Goal: Information Seeking & Learning: Check status

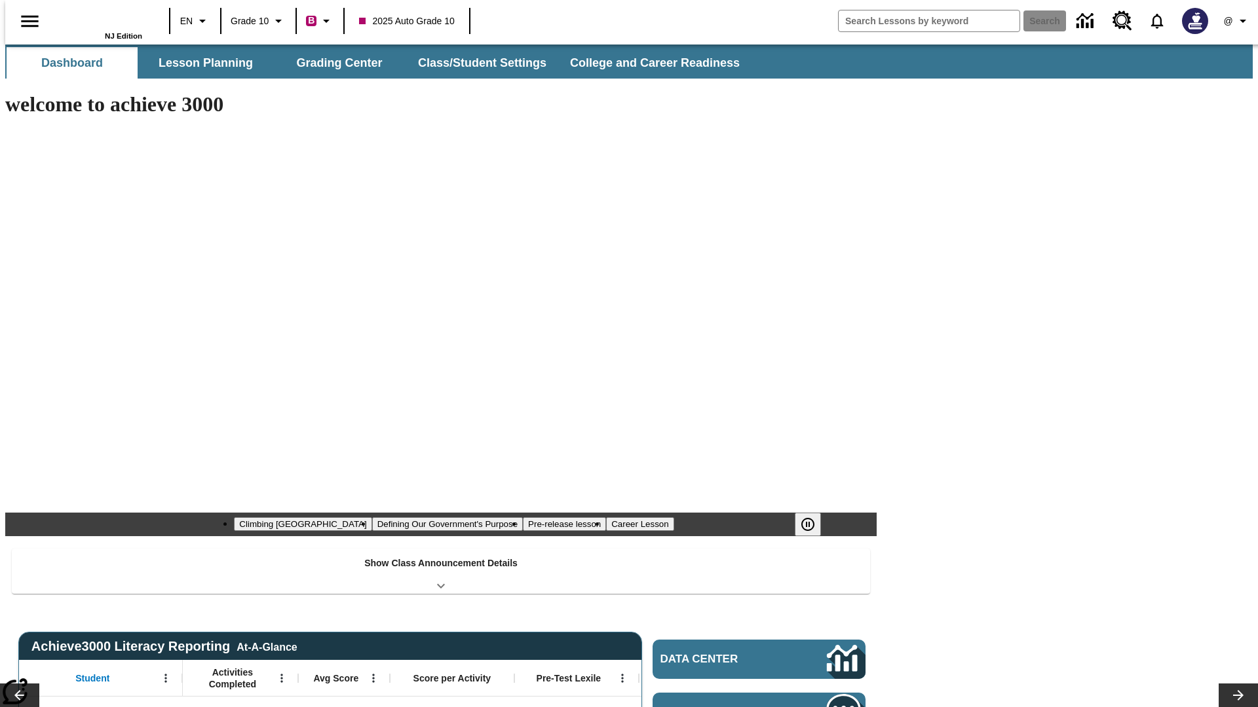
type input "-1"
click at [334, 63] on button "Grading Center" at bounding box center [339, 62] width 131 height 31
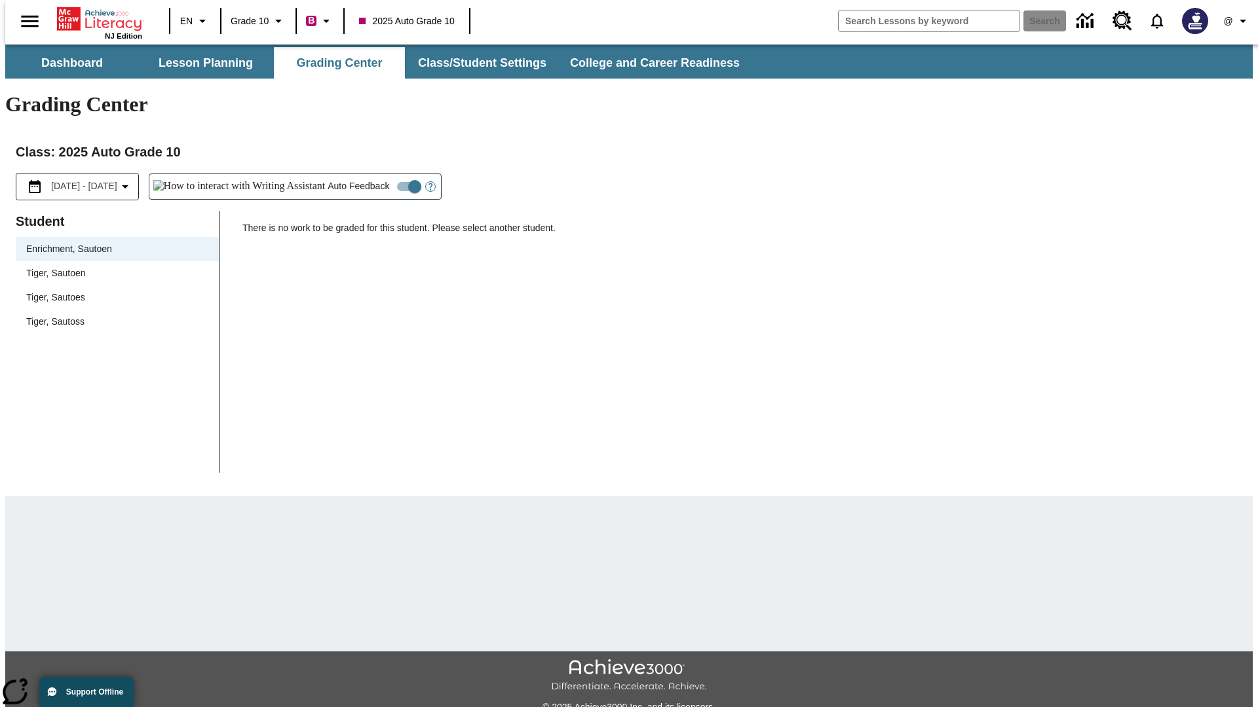
click at [113, 267] on span "Tiger, Sautoen" at bounding box center [117, 274] width 182 height 14
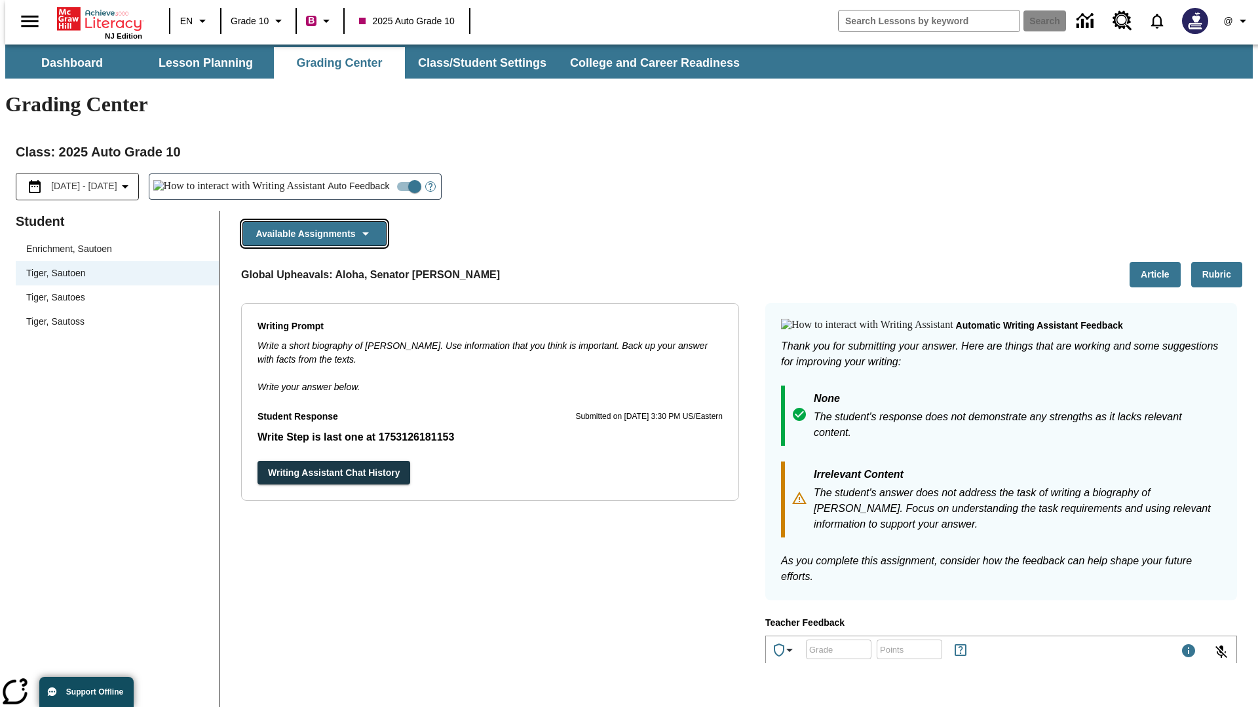
click at [310, 221] on button "Available Assignments" at bounding box center [314, 234] width 144 height 26
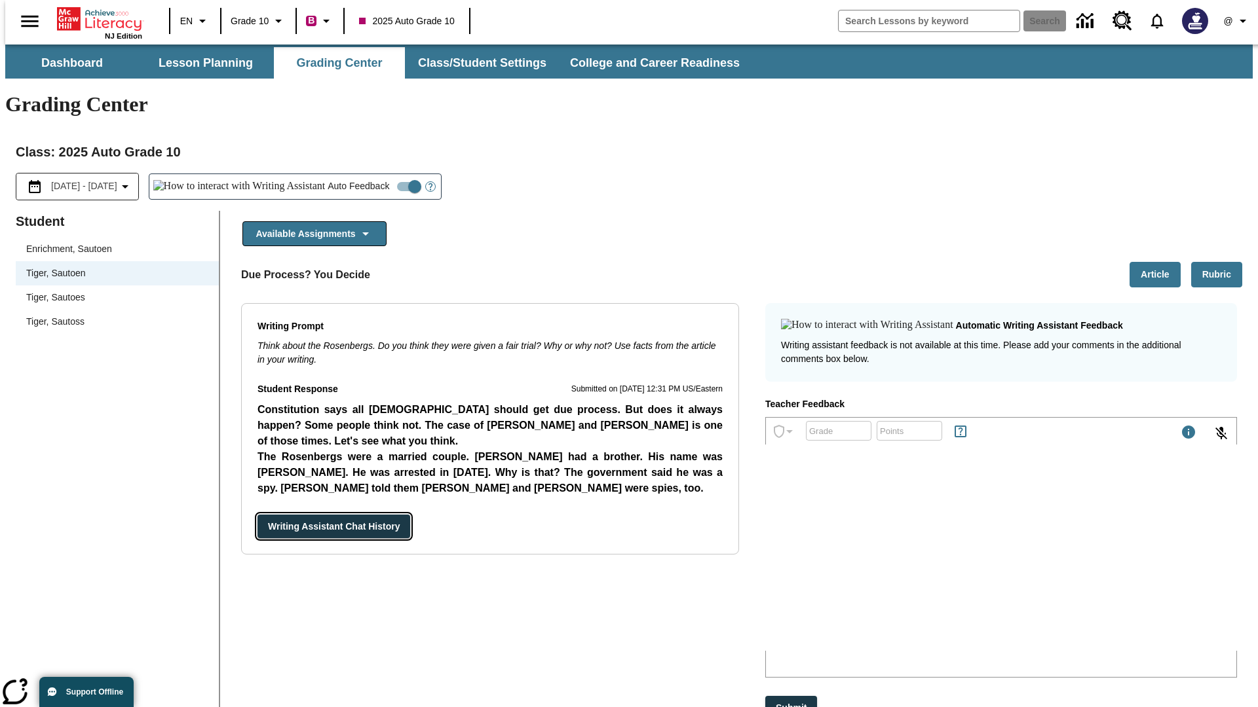
click at [257, 515] on button "Writing Assistant Chat History" at bounding box center [333, 527] width 153 height 24
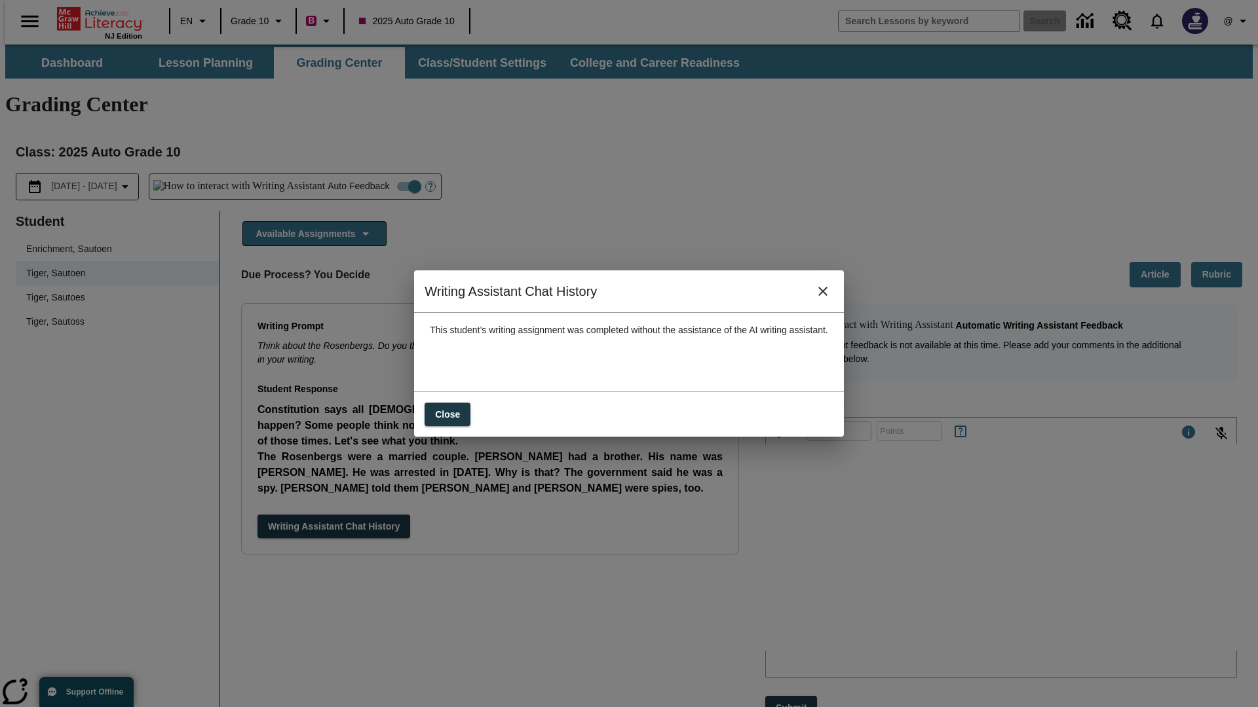
click at [827, 296] on icon "close" at bounding box center [822, 291] width 9 height 9
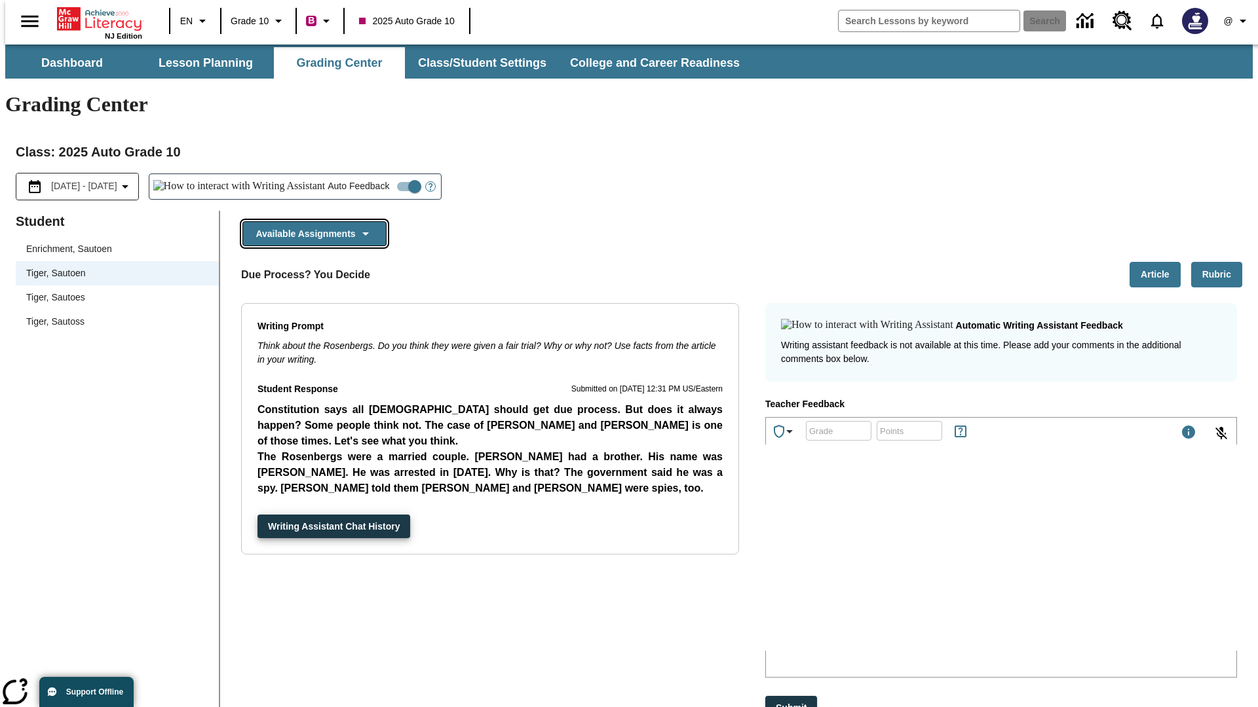
click at [310, 221] on button "Available Assignments" at bounding box center [314, 234] width 144 height 26
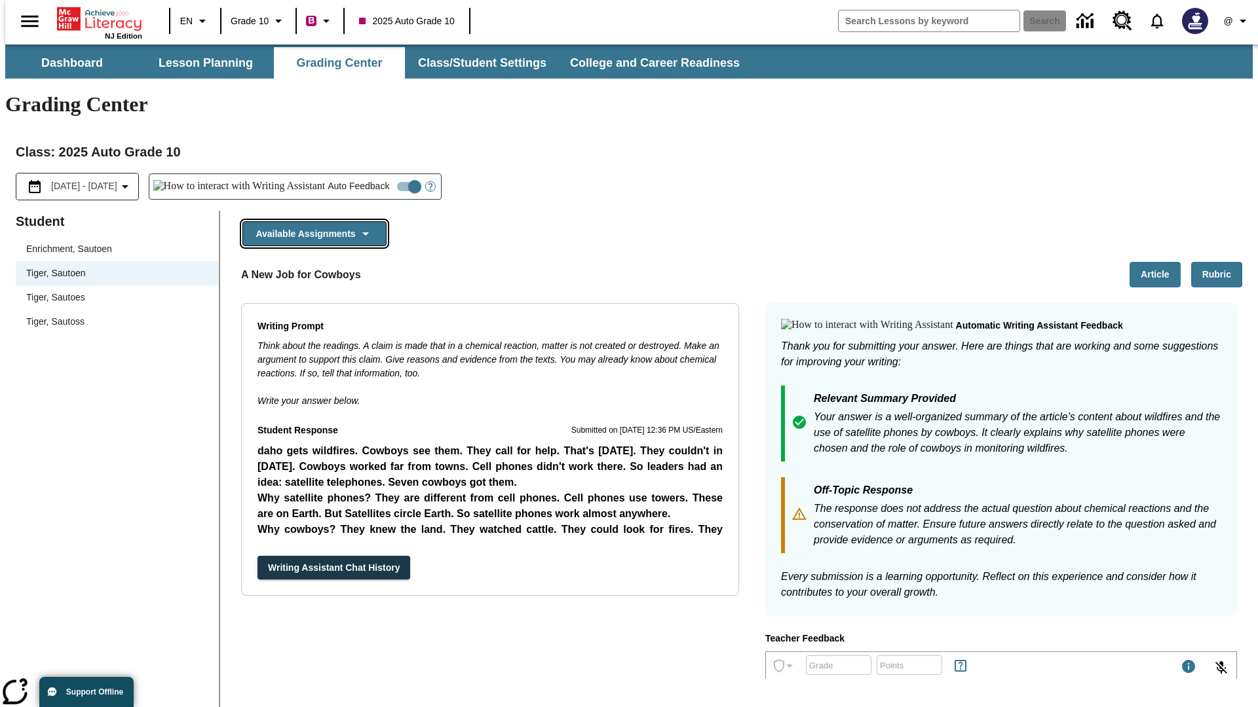
scroll to position [460, 0]
click at [257, 556] on button "Writing Assistant Chat History" at bounding box center [333, 568] width 153 height 24
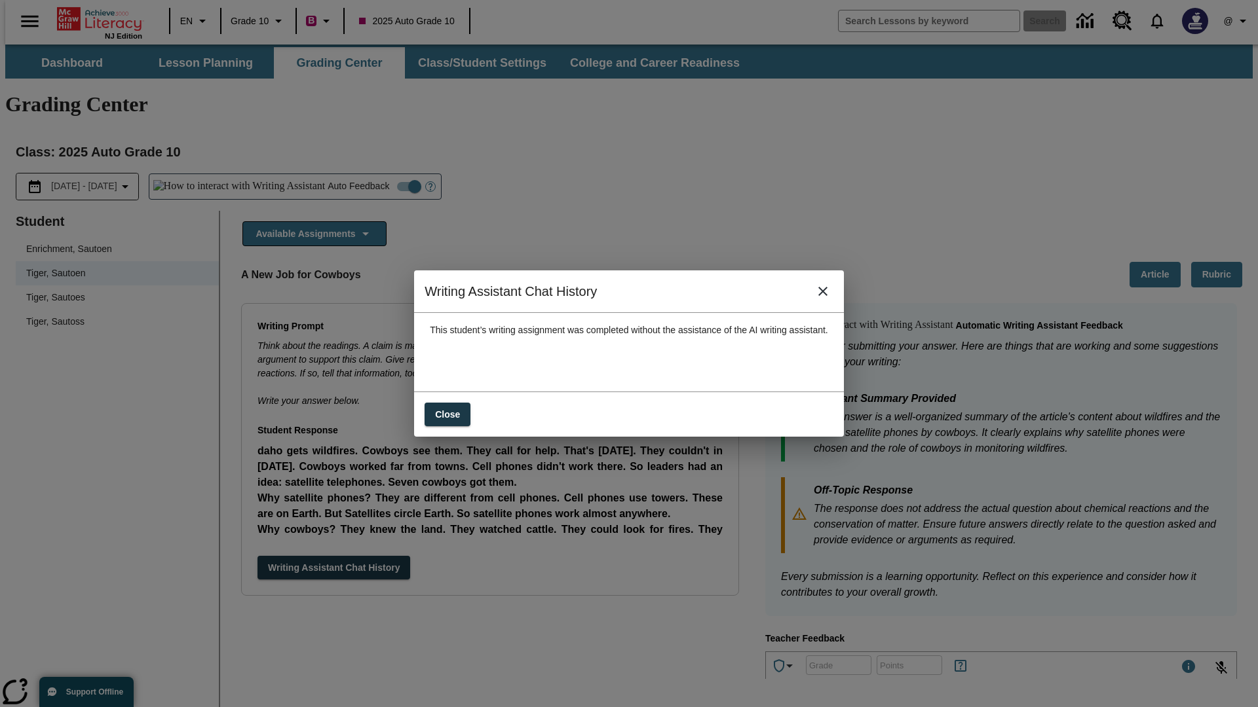
scroll to position [0, 0]
